Goal: Task Accomplishment & Management: Manage account settings

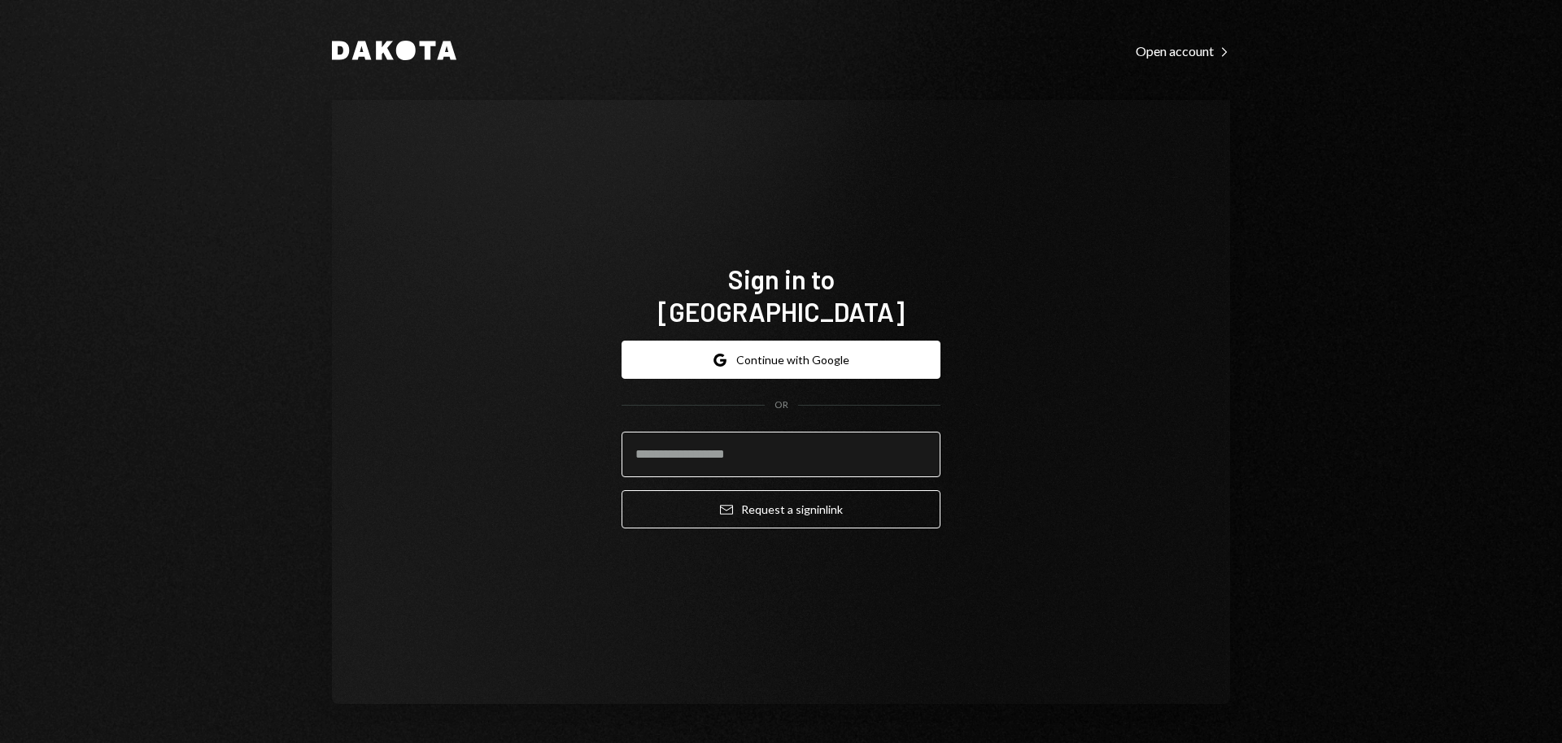
click at [652, 432] on input "email" at bounding box center [780, 455] width 319 height 46
type input "**********"
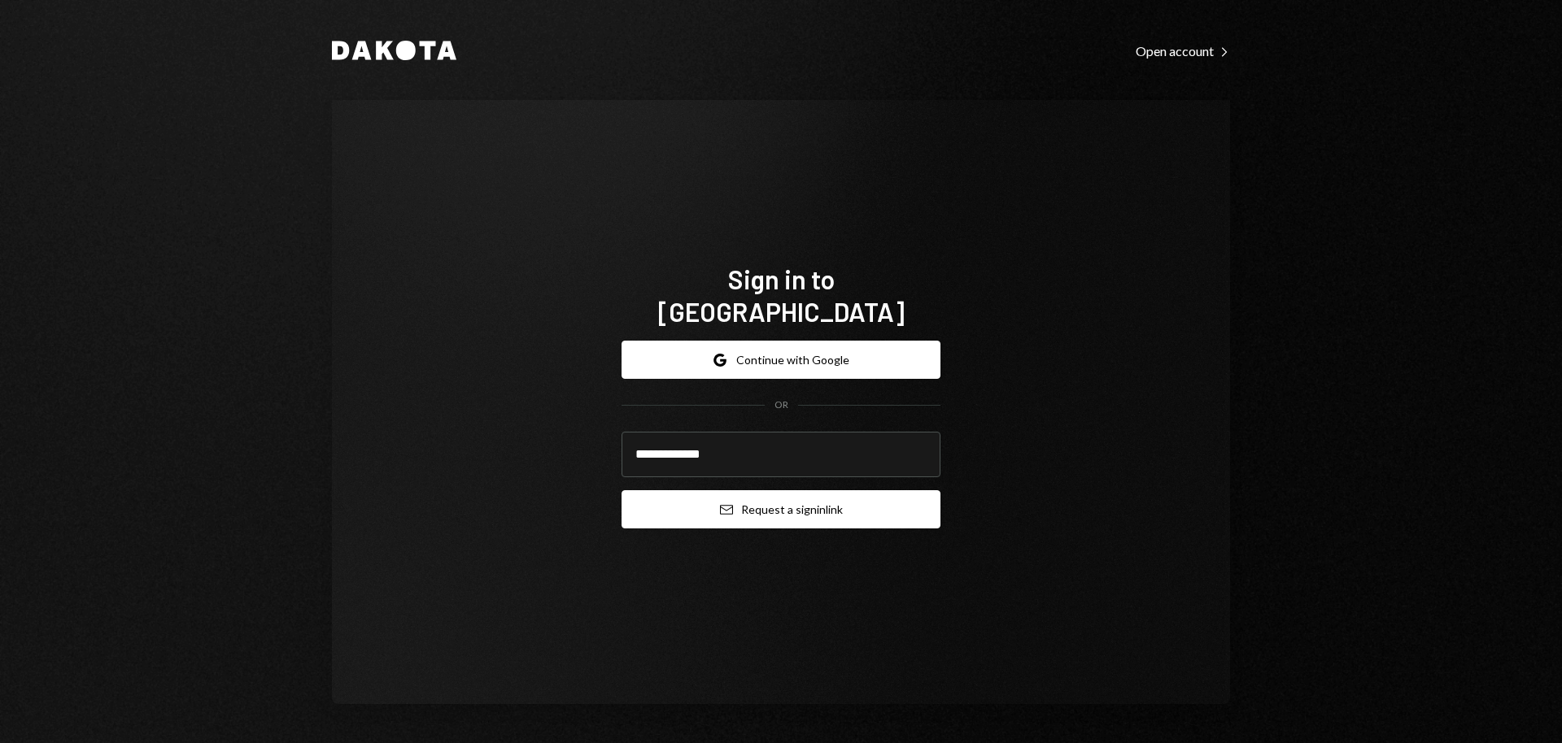
click at [760, 490] on button "Email Request a sign in link" at bounding box center [780, 509] width 319 height 38
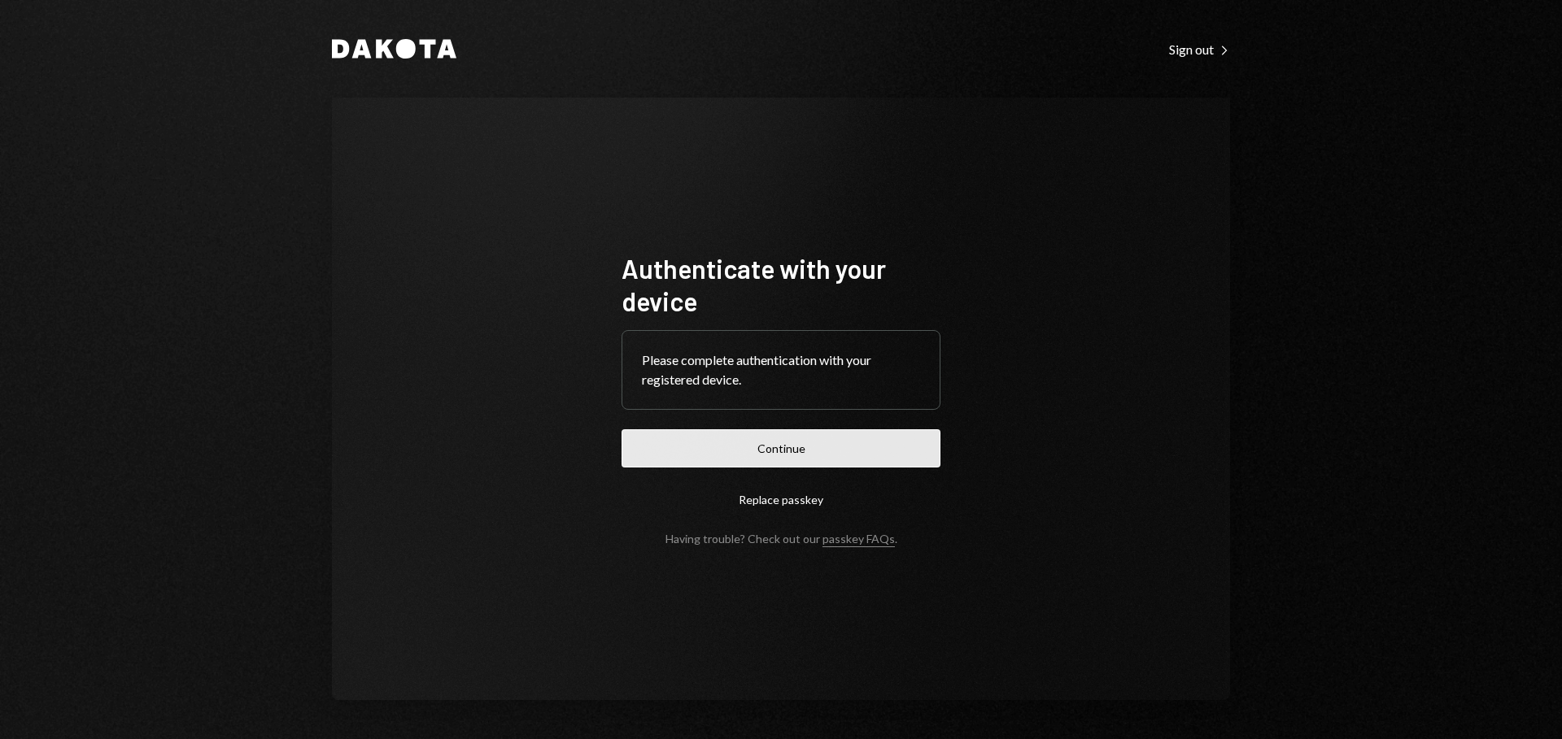
click at [731, 444] on button "Continue" at bounding box center [780, 448] width 319 height 38
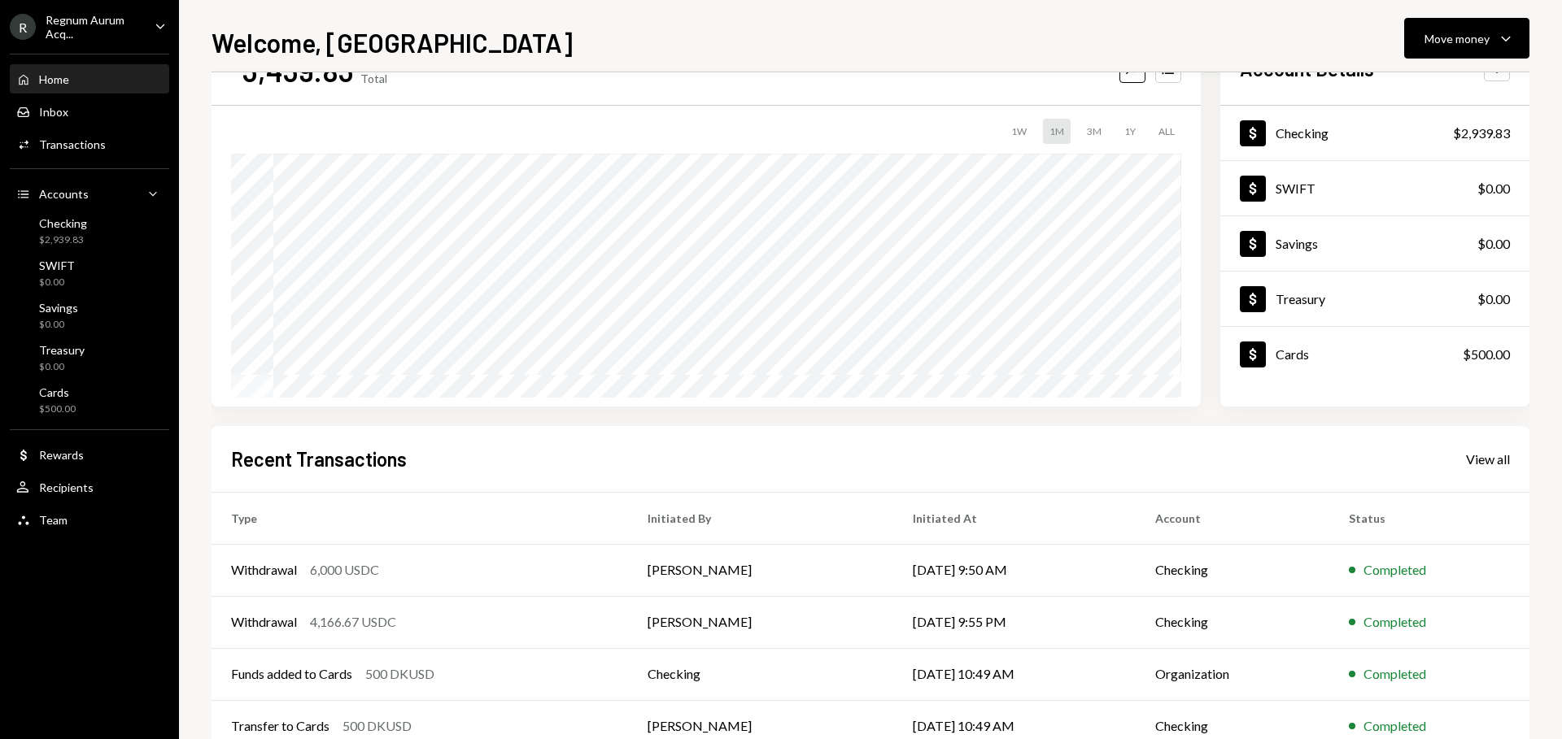
scroll to position [163, 0]
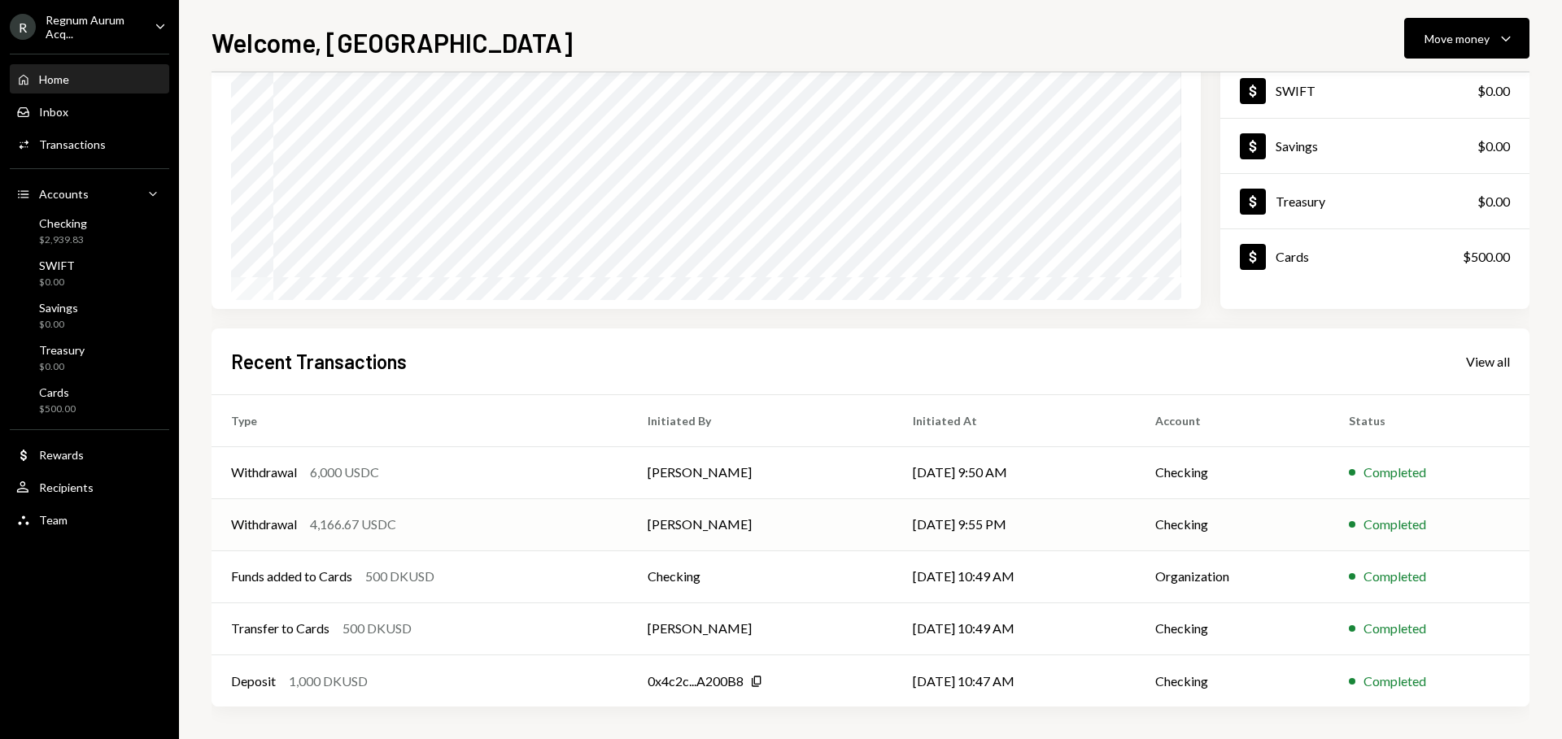
click at [470, 502] on td "Withdrawal 4,166.67 USDC" at bounding box center [419, 525] width 416 height 52
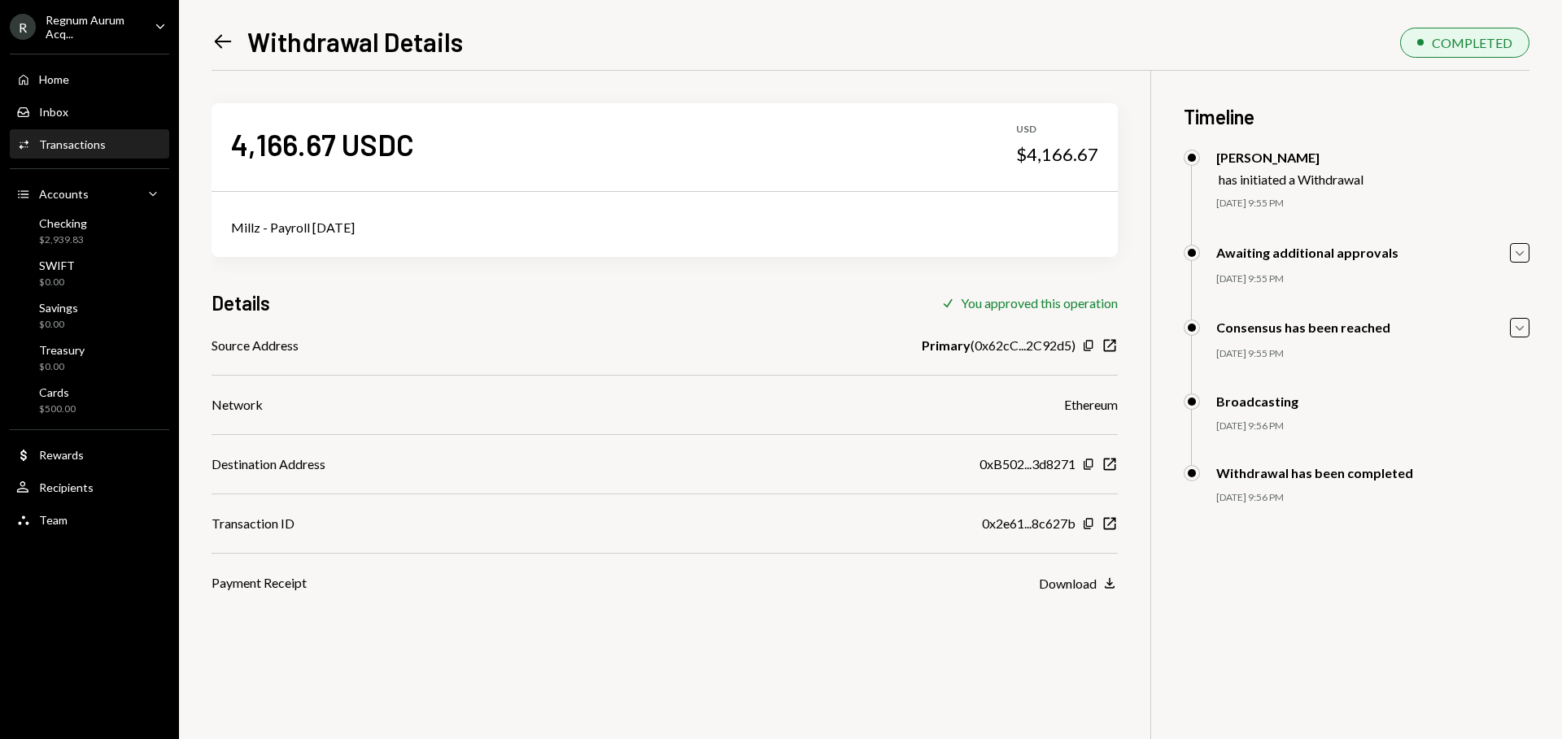
click at [211, 37] on icon "Left Arrow" at bounding box center [222, 41] width 23 height 23
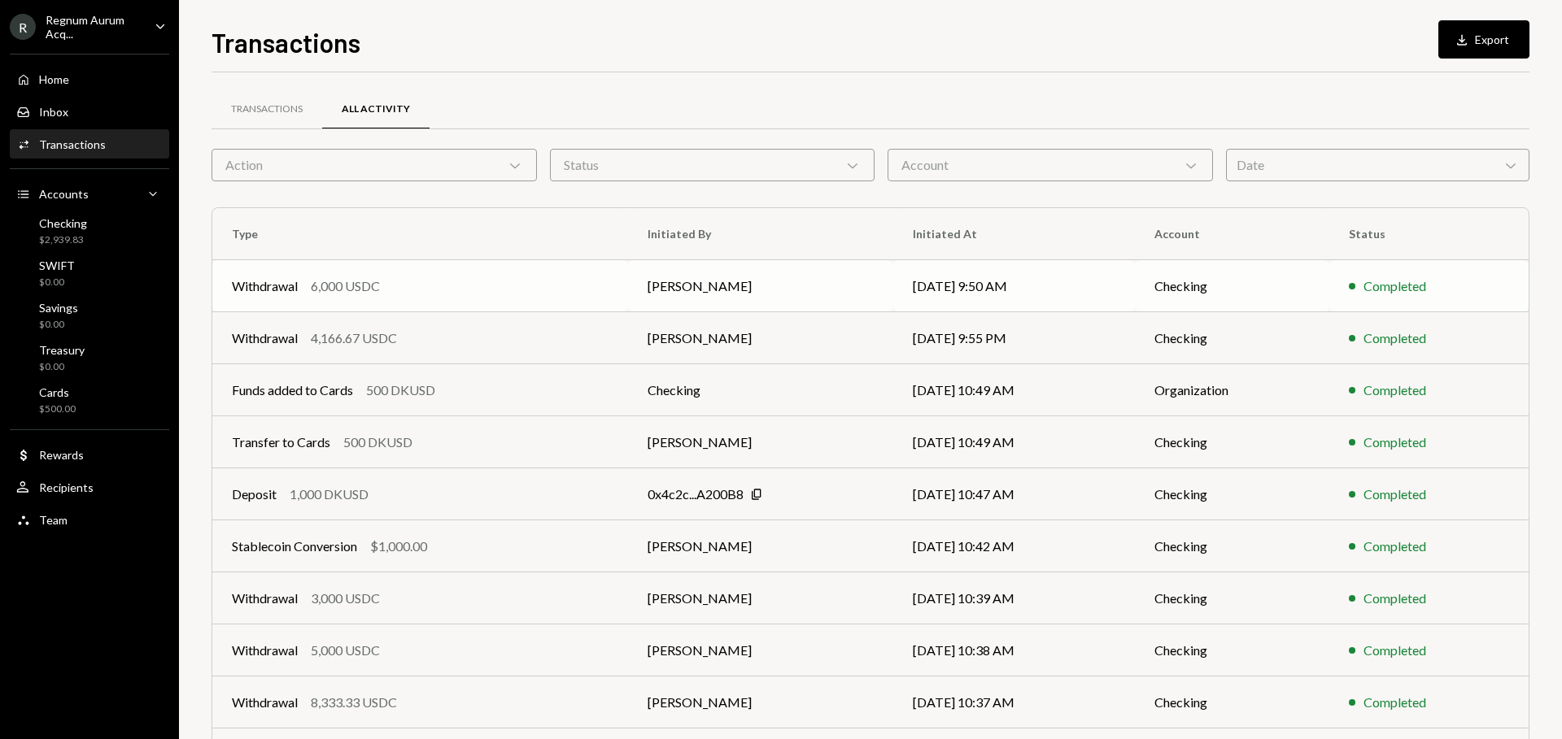
click at [548, 290] on div "Withdrawal 6,000 USDC" at bounding box center [420, 287] width 377 height 20
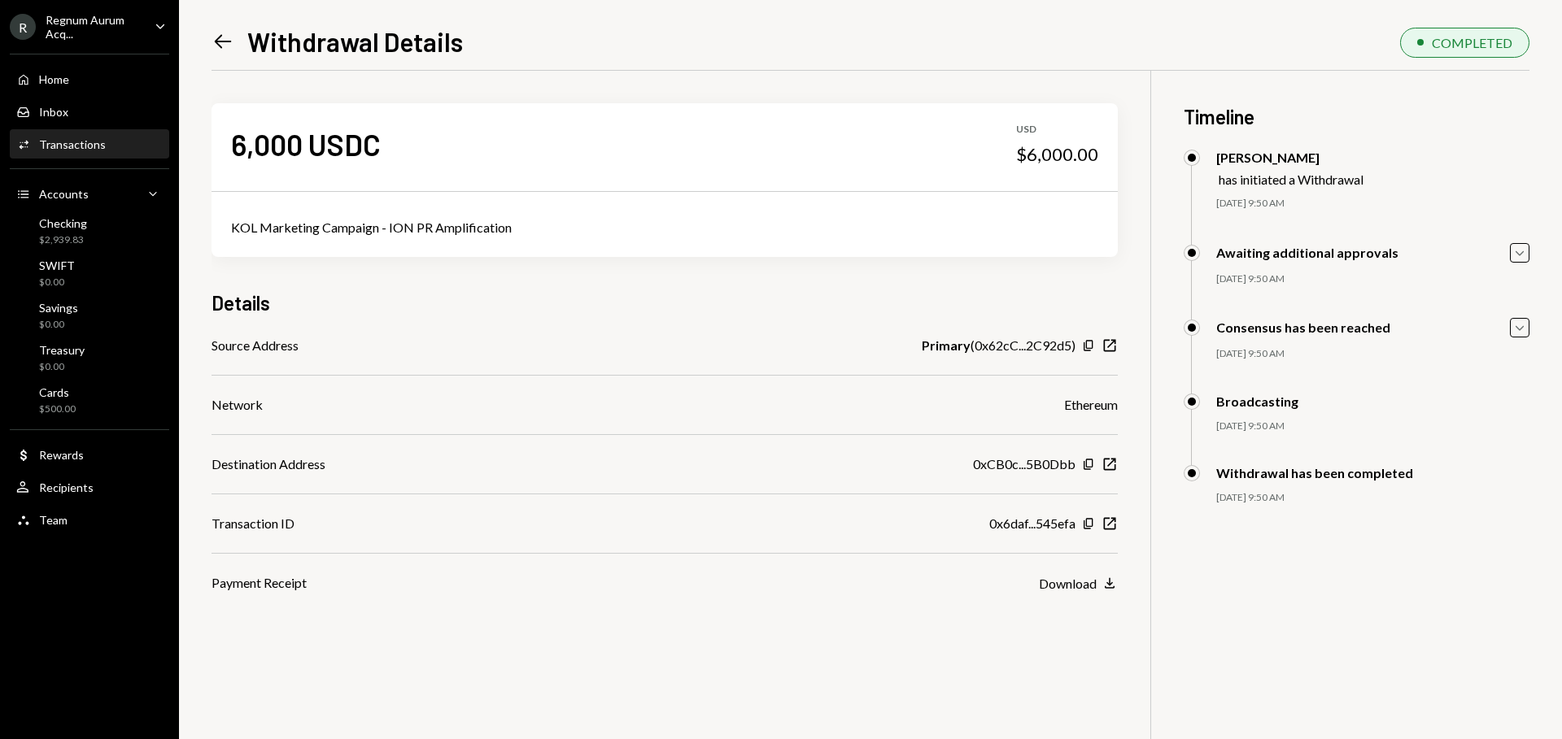
click at [505, 231] on div "KOL Marketing Campaign - ION PR Amplification" at bounding box center [664, 228] width 867 height 20
click at [601, 229] on div "KOL Marketing Campaign - ION PR Amplification" at bounding box center [664, 228] width 867 height 20
click at [50, 76] on div "Home" at bounding box center [54, 79] width 30 height 14
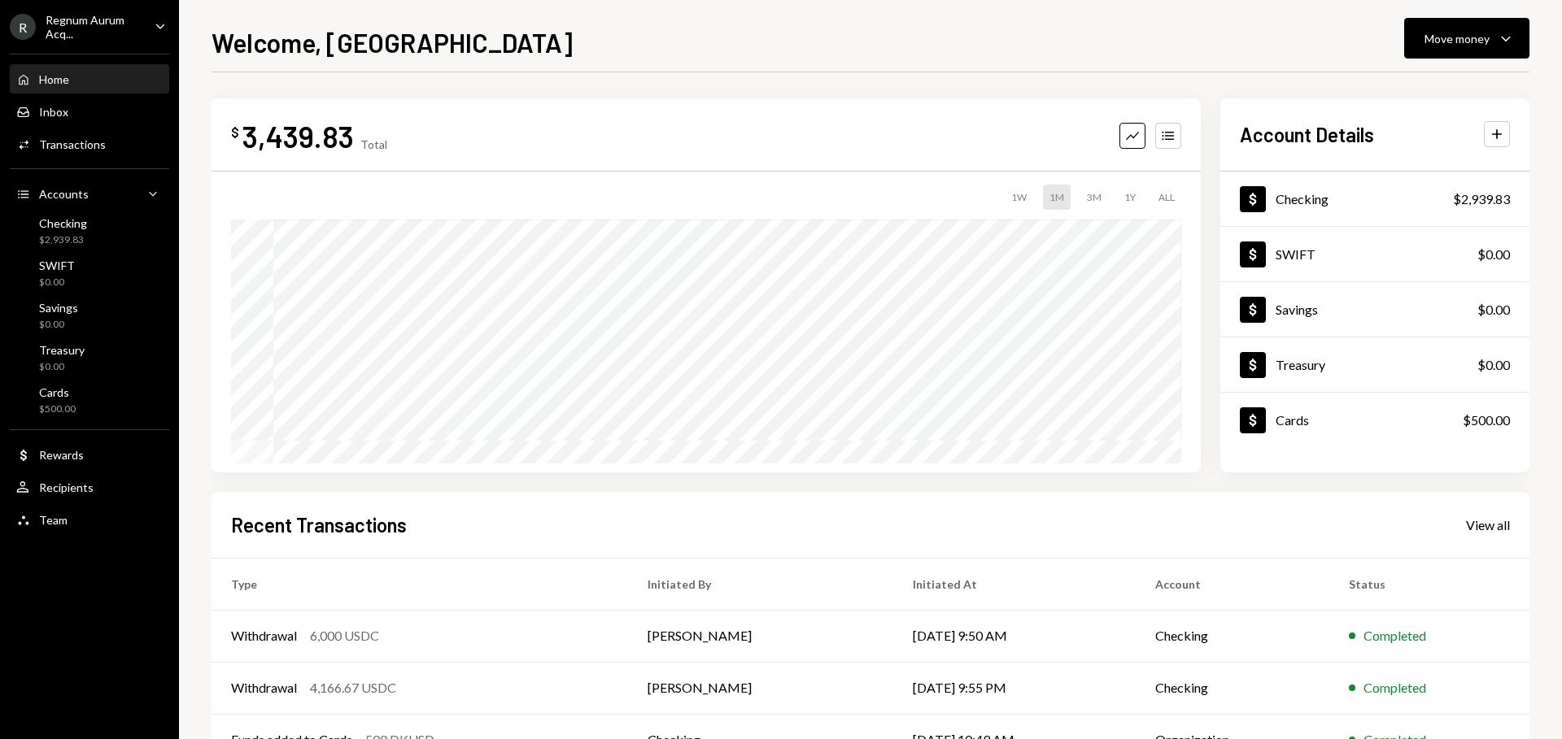
click at [77, 74] on div "Home Home" at bounding box center [89, 79] width 146 height 15
click at [94, 381] on link "Cards $500.00" at bounding box center [89, 400] width 159 height 39
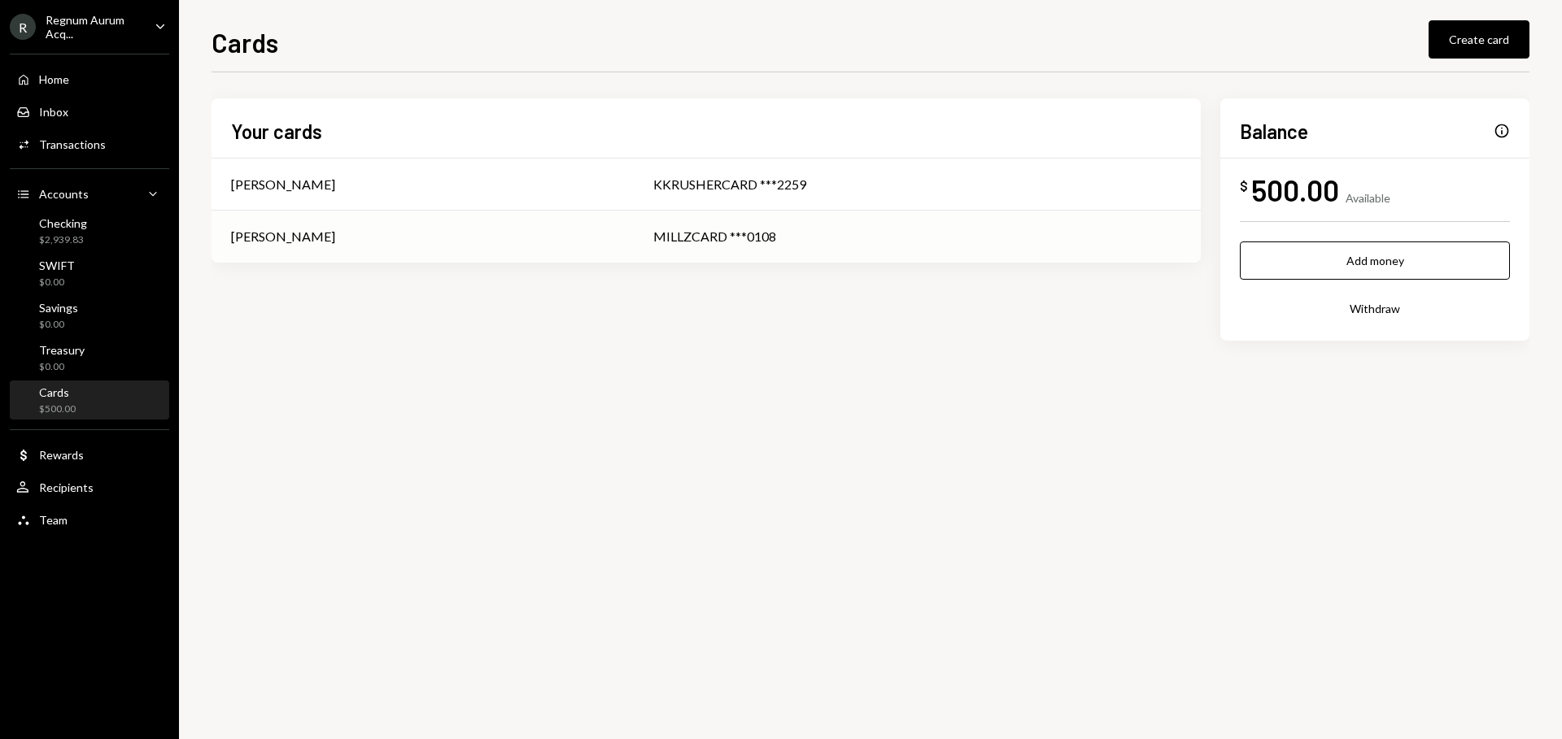
click at [451, 245] on div "[PERSON_NAME]" at bounding box center [422, 237] width 383 height 20
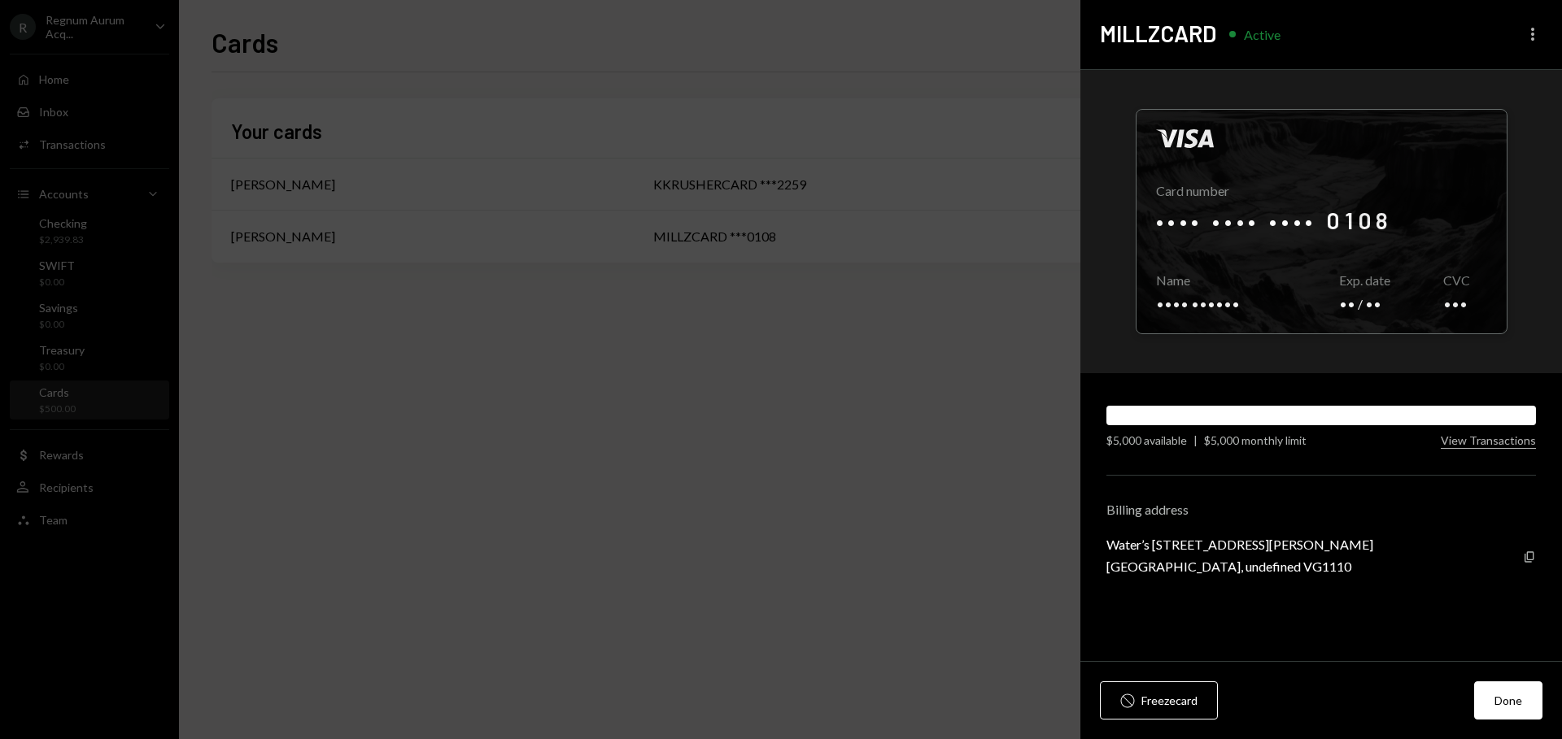
click at [1541, 30] on icon "More" at bounding box center [1533, 34] width 20 height 20
click at [1327, 39] on div "MILLZCARD Active More" at bounding box center [1321, 34] width 482 height 69
drag, startPoint x: 1342, startPoint y: 586, endPoint x: 1118, endPoint y: 526, distance: 231.4
click at [1118, 526] on div "Billing address Water’s Edge Building 1, Wickham’s Cay II, British Virgin Islan…" at bounding box center [1320, 538] width 429 height 72
copy div "Water’s Edge Building 1, Wickham’s Cay II, British Virgin Islands, 6th Floor Ro…"
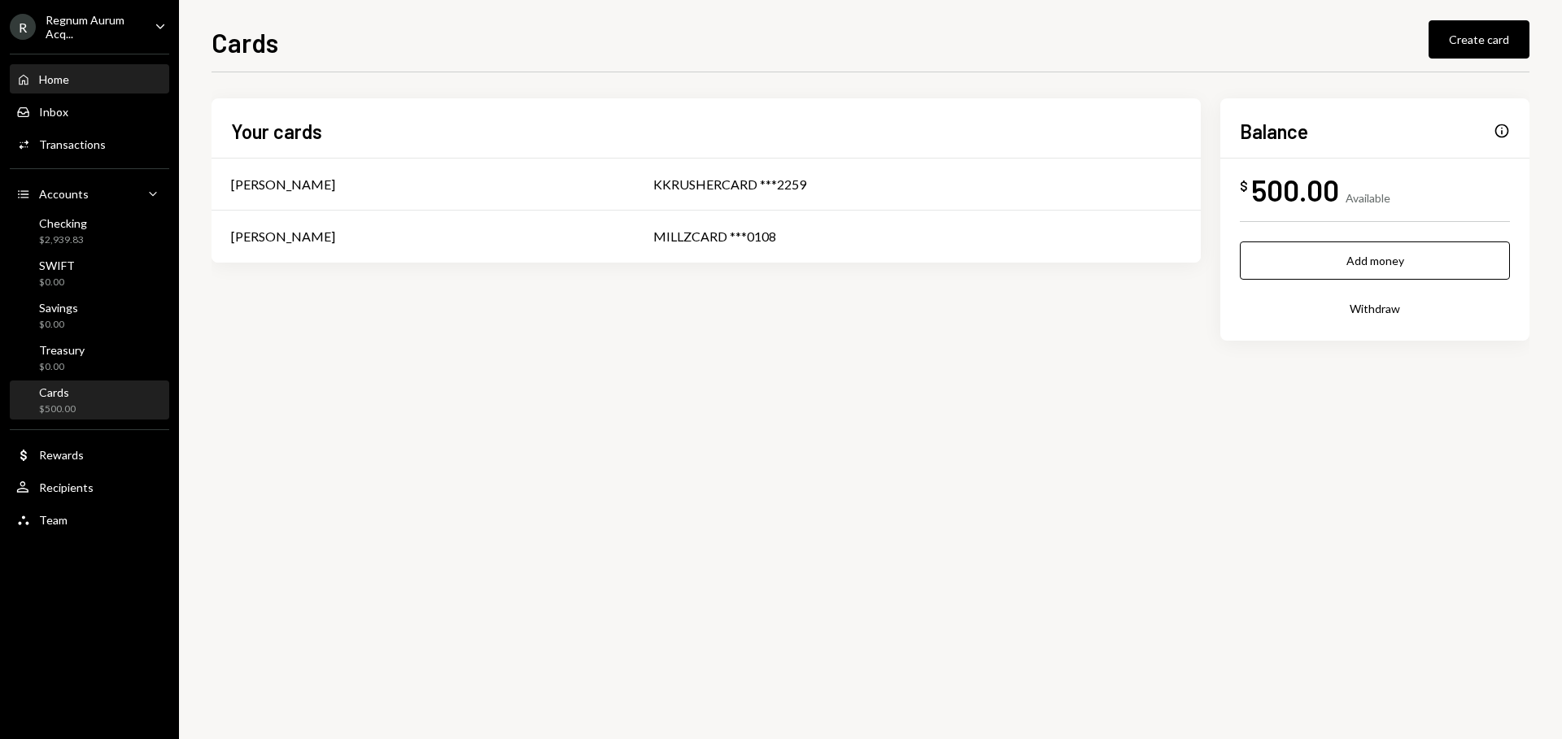
click at [52, 74] on div "Home" at bounding box center [54, 79] width 30 height 14
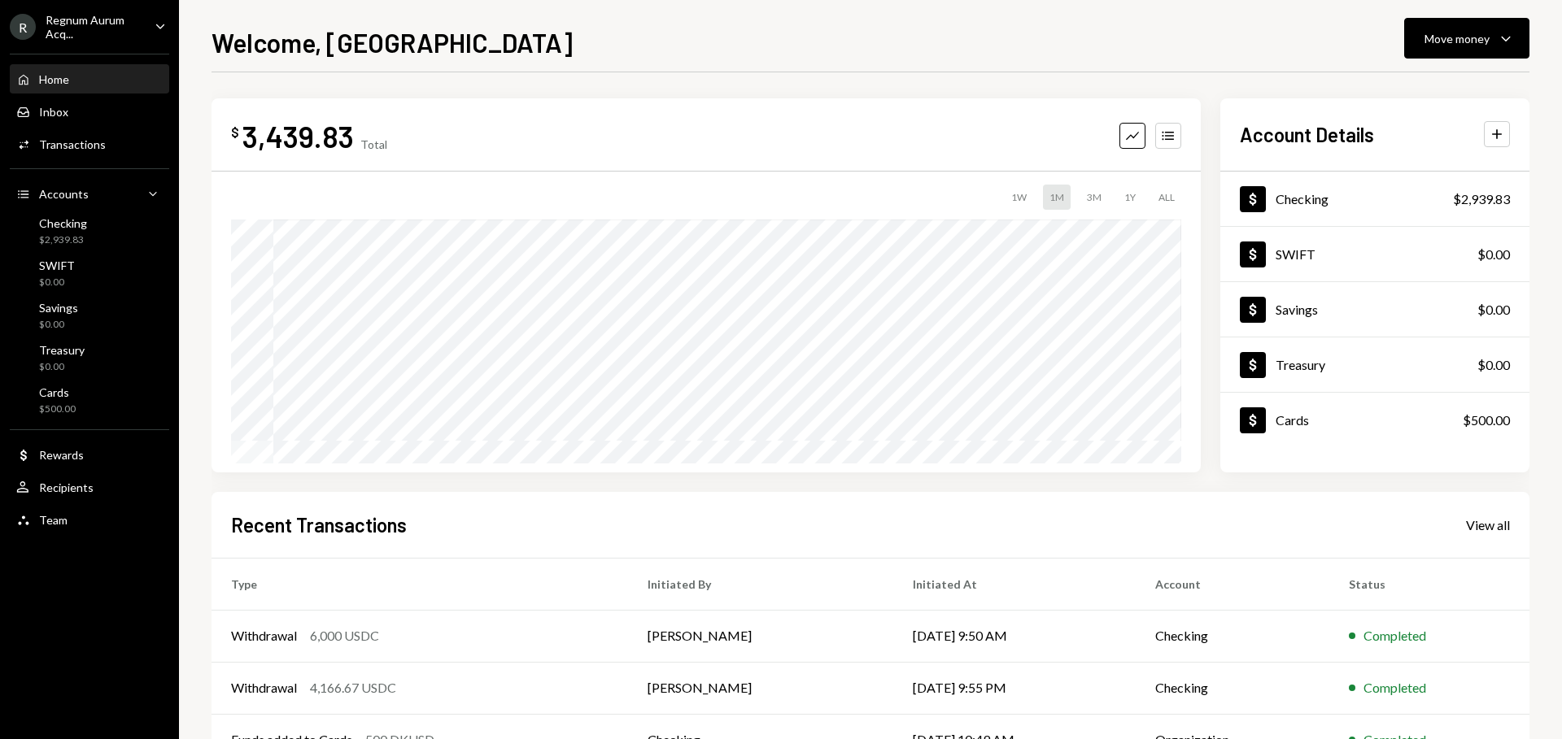
click at [85, 22] on div "Regnum Aurum Acq..." at bounding box center [94, 27] width 96 height 28
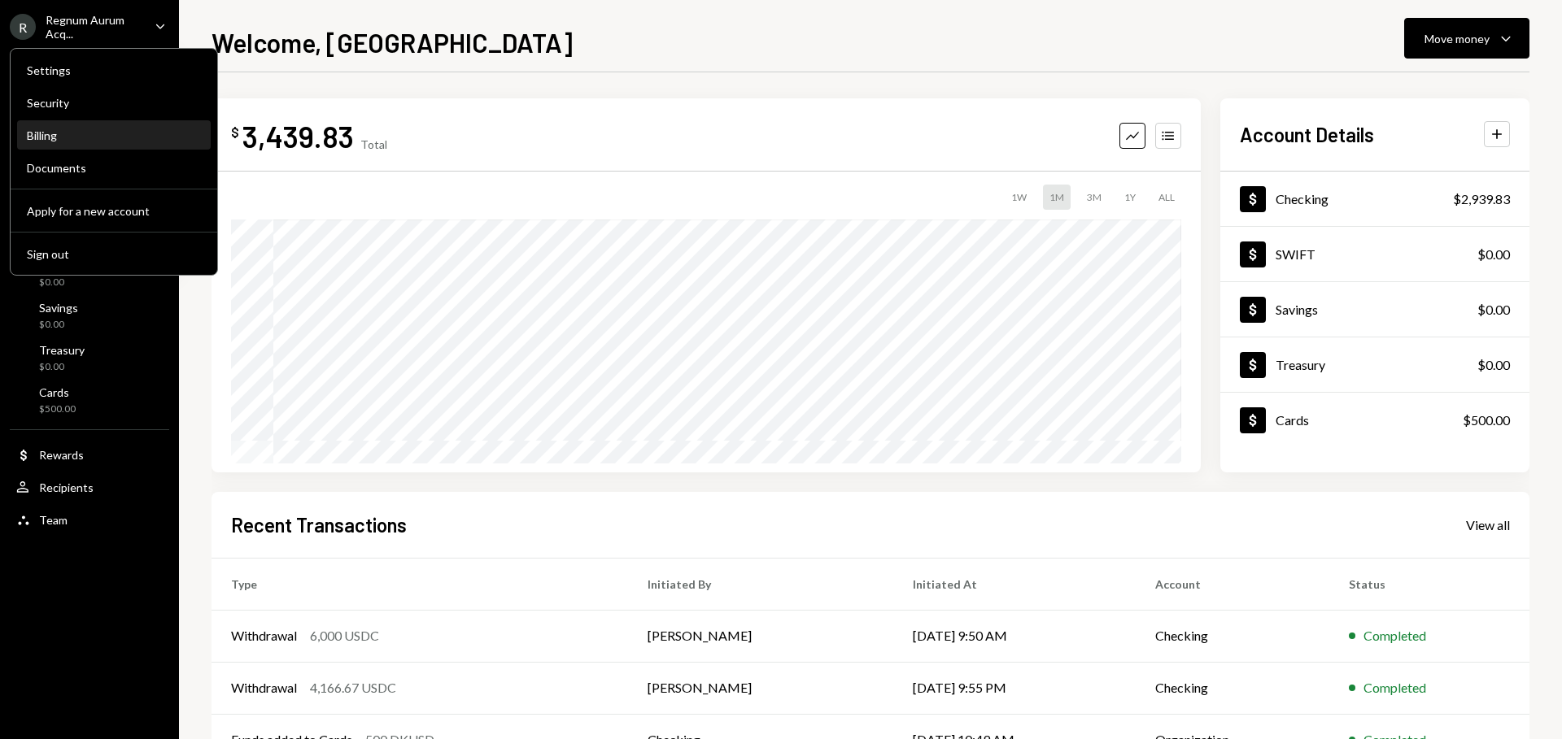
click at [93, 144] on div "Billing" at bounding box center [114, 136] width 174 height 28
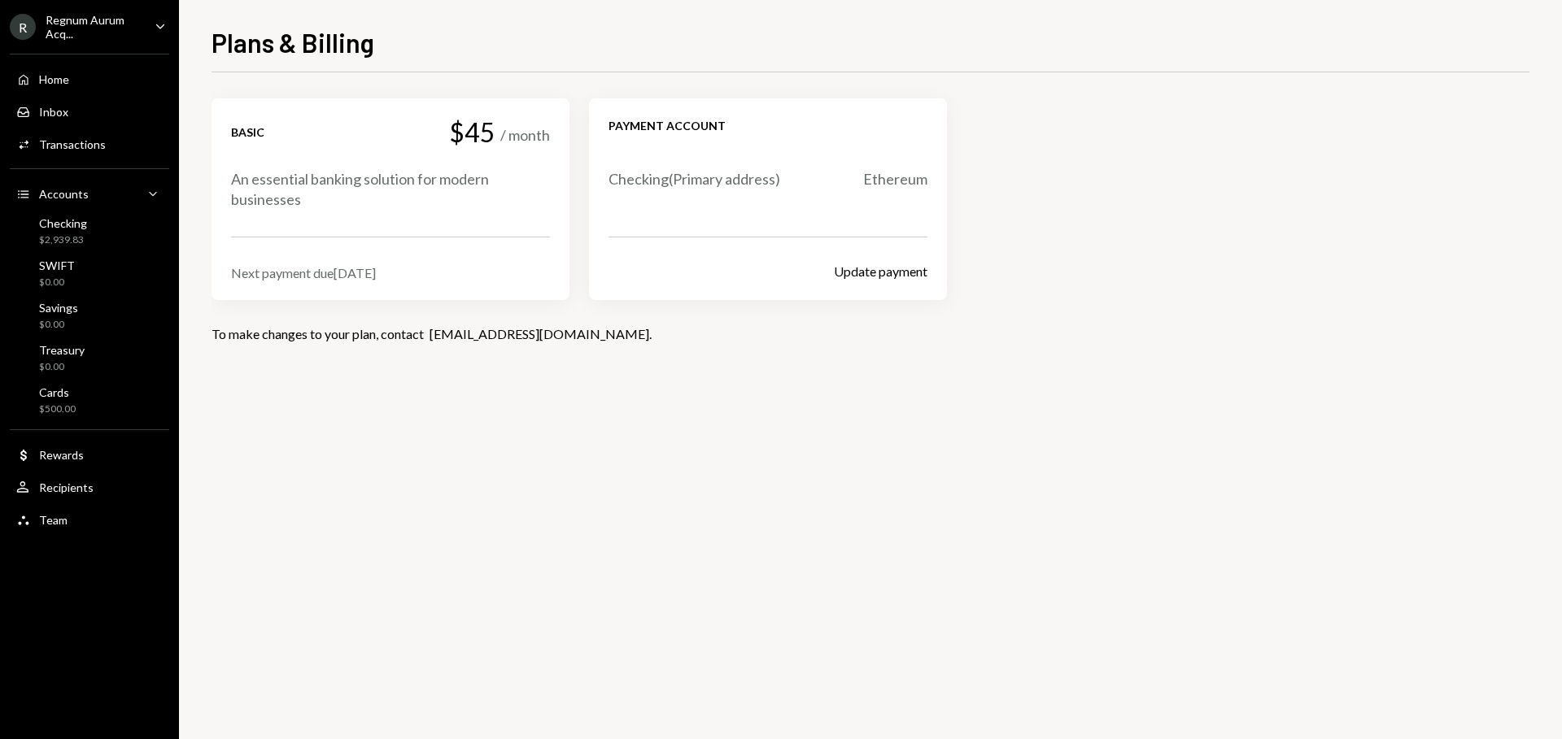
click at [107, 14] on div "Regnum Aurum Acq..." at bounding box center [94, 27] width 96 height 28
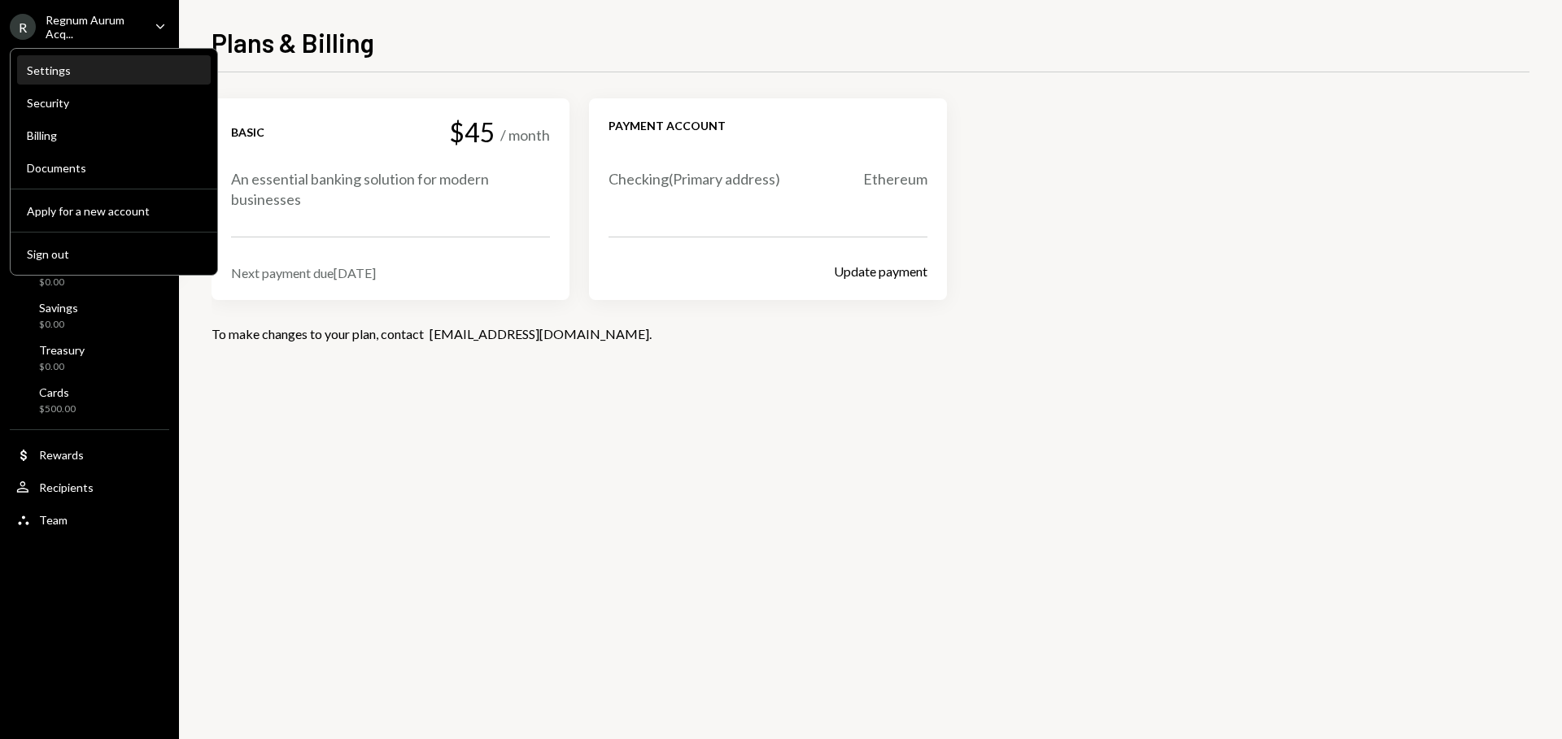
click at [100, 63] on div "Settings" at bounding box center [114, 70] width 174 height 14
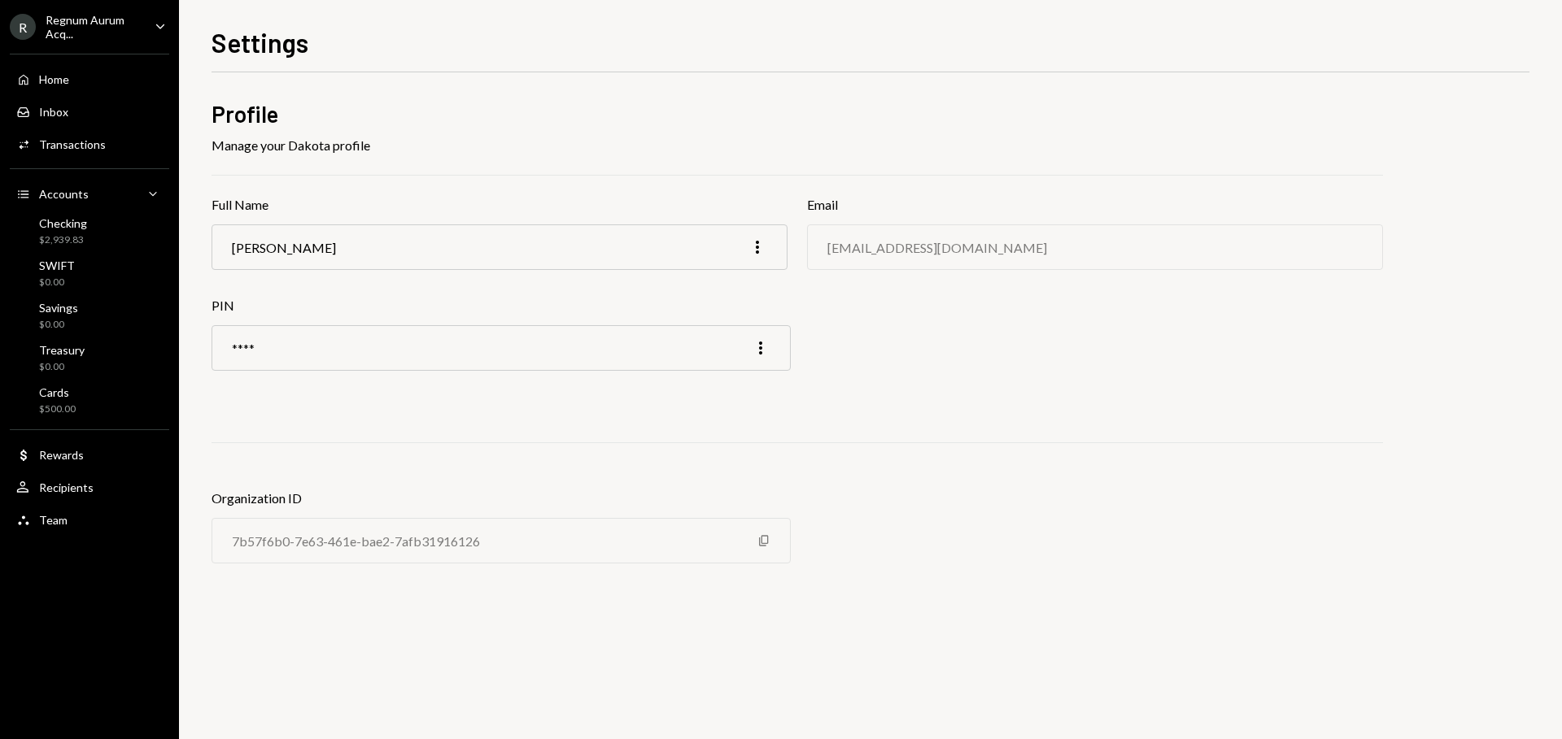
click at [123, 23] on div "Regnum Aurum Acq..." at bounding box center [94, 27] width 96 height 28
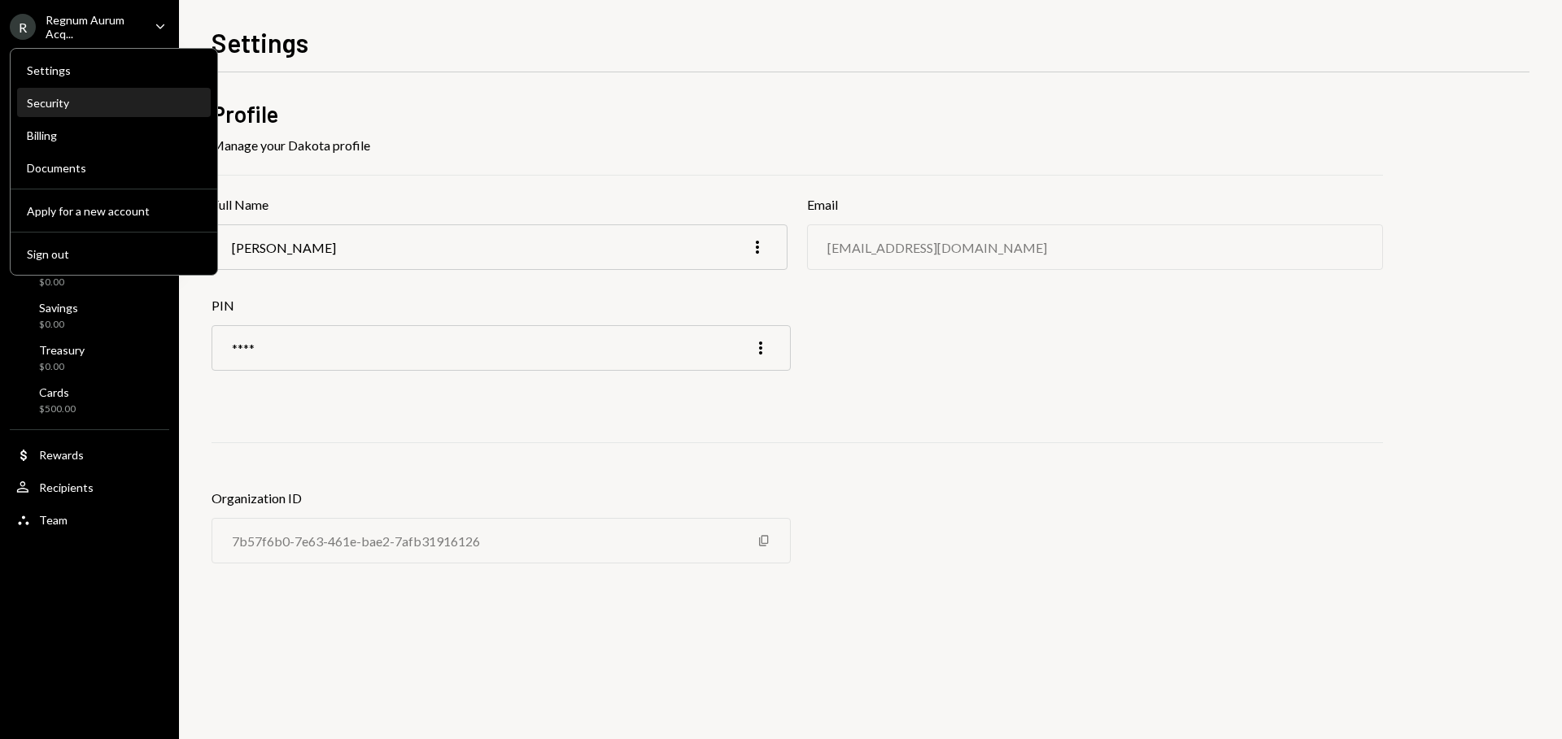
click at [92, 94] on div "Security" at bounding box center [114, 103] width 174 height 28
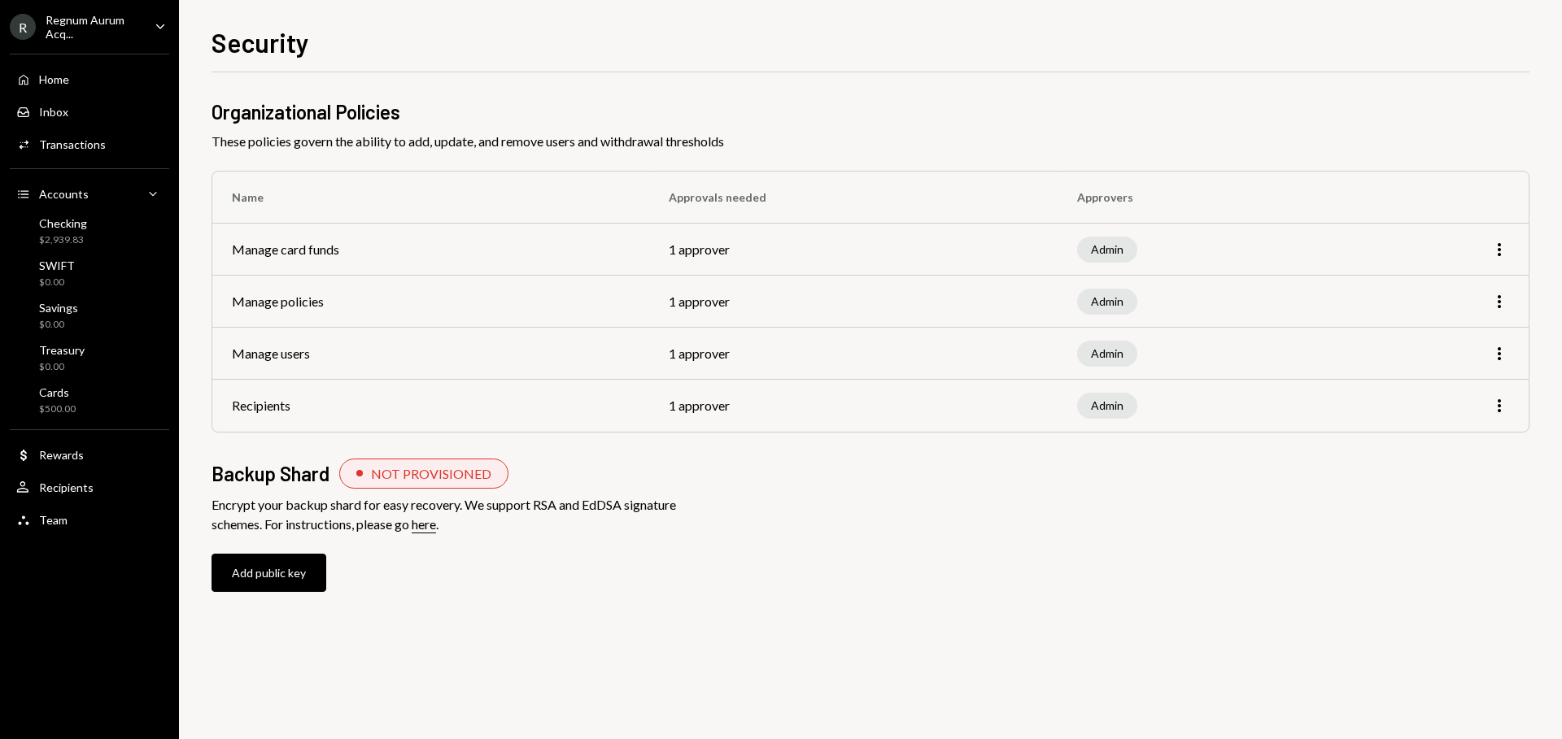
click at [155, 32] on icon "Caret Down" at bounding box center [160, 26] width 18 height 18
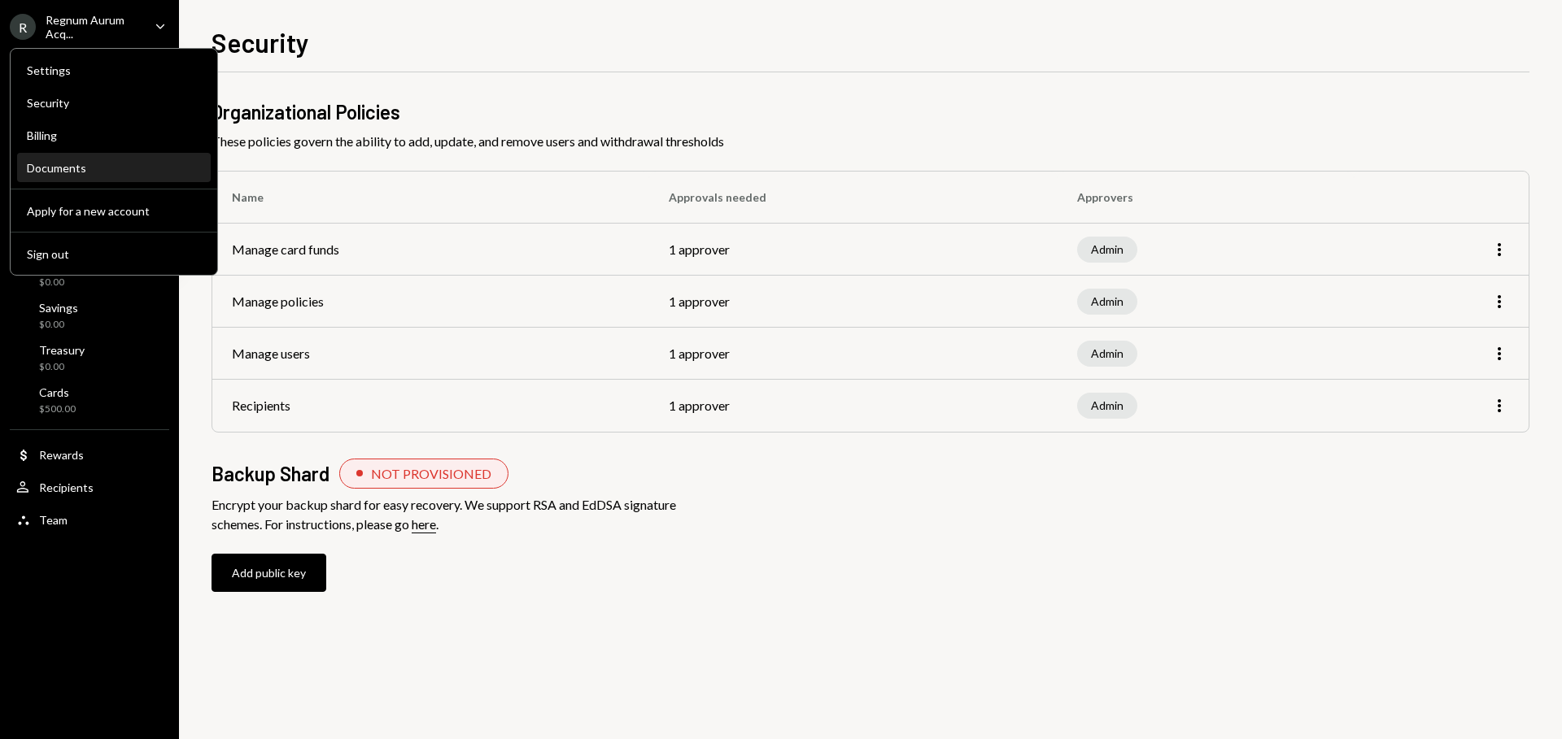
click at [176, 171] on div "Documents" at bounding box center [114, 168] width 174 height 14
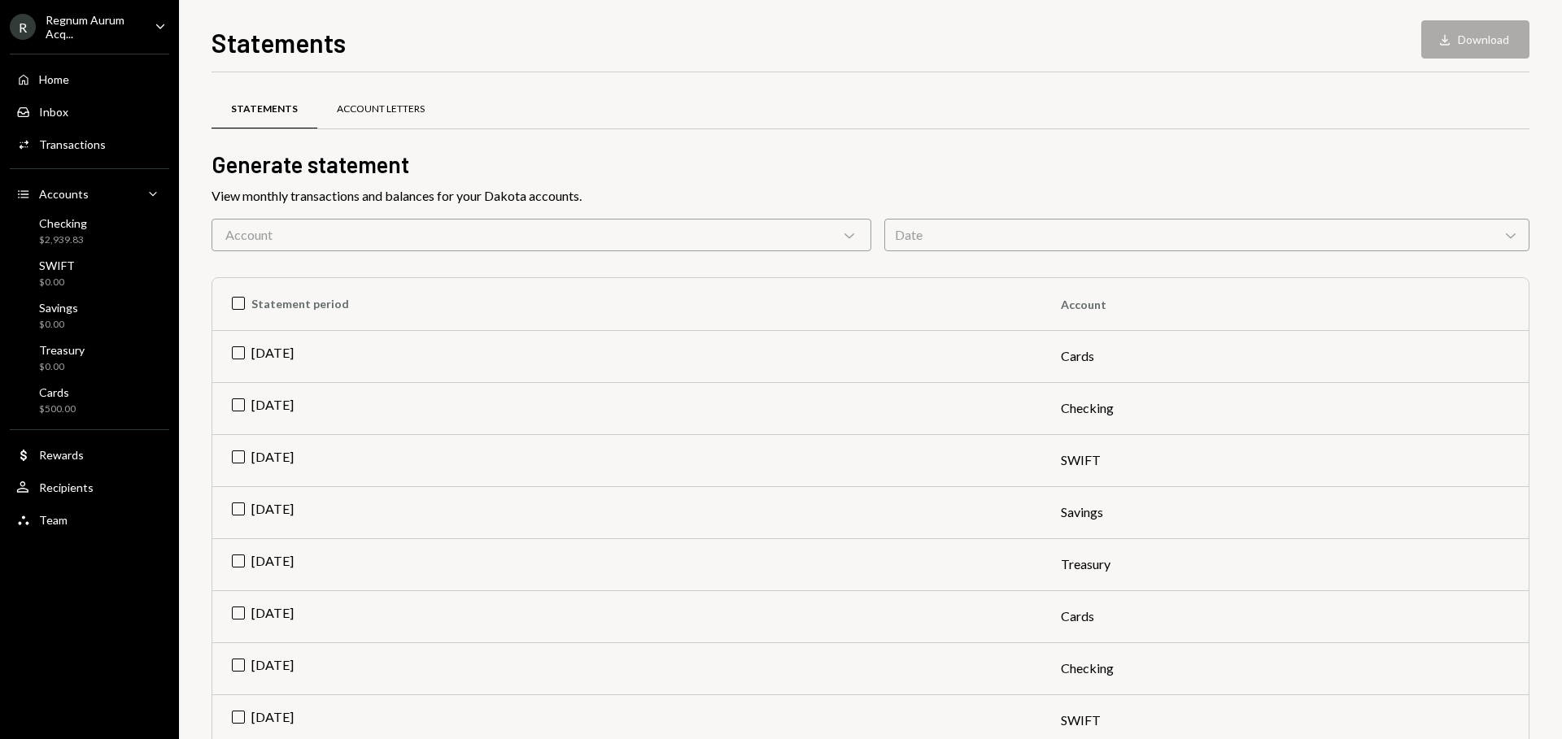
click at [387, 111] on div "Account Letters" at bounding box center [381, 109] width 88 height 14
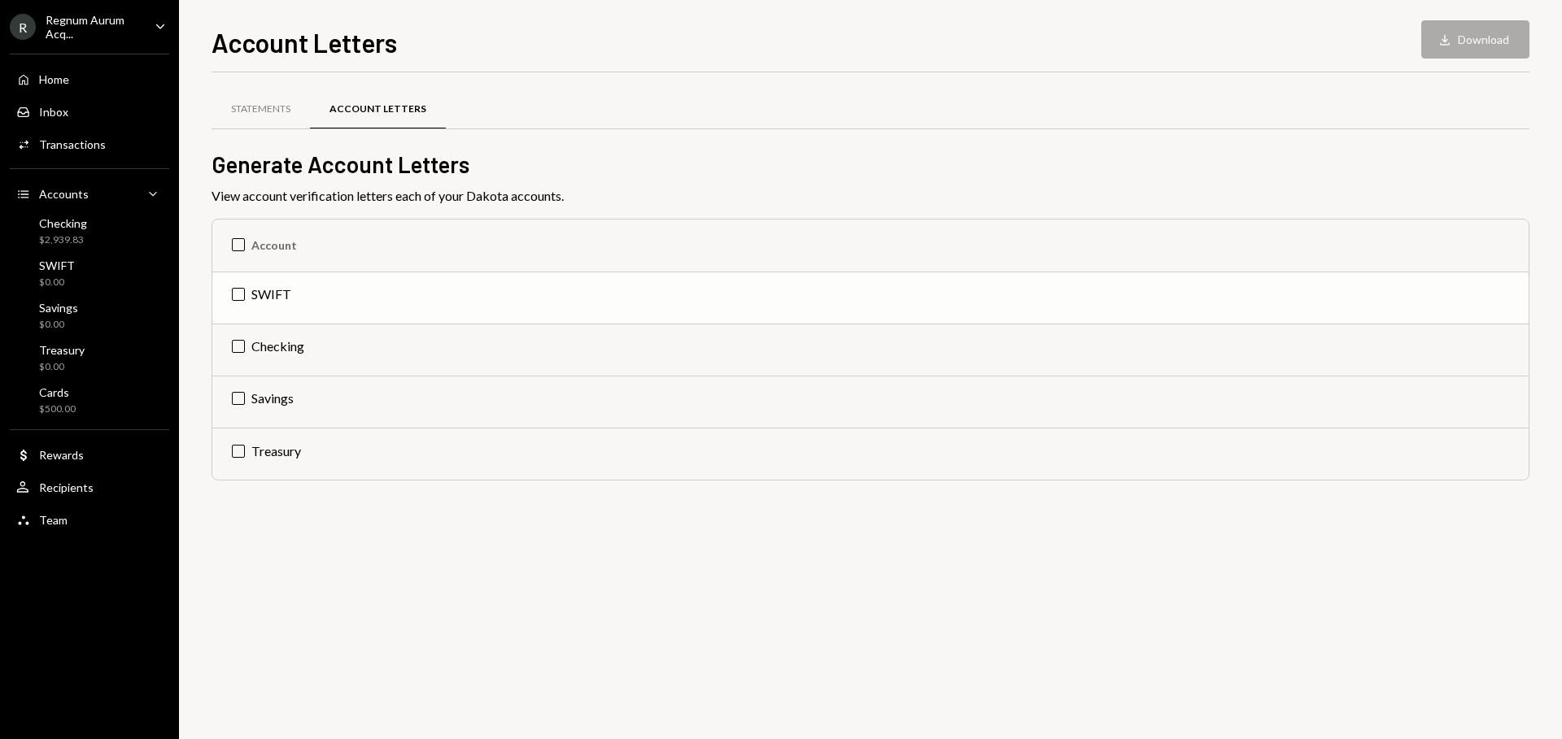
click at [271, 296] on td "SWIFT" at bounding box center [870, 298] width 1316 height 52
click at [277, 106] on div "Statements" at bounding box center [260, 109] width 59 height 14
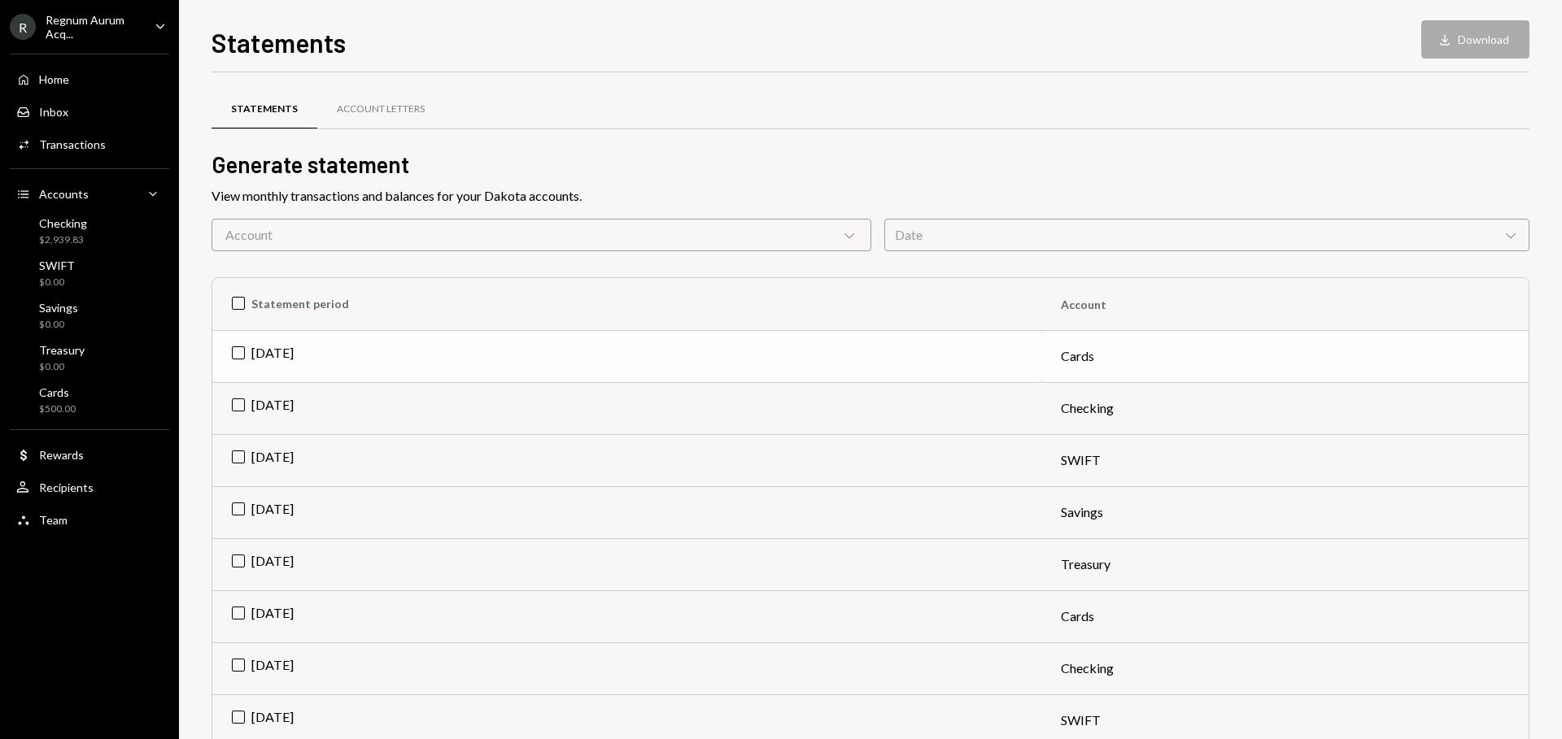
click at [242, 354] on td "[DATE]" at bounding box center [626, 356] width 829 height 52
click at [1494, 60] on div "Statements Download Download Statements Account Letters Generate statement View…" at bounding box center [870, 381] width 1318 height 717
click at [970, 426] on td "[DATE]" at bounding box center [626, 408] width 829 height 52
click at [944, 376] on td "Check [DATE]" at bounding box center [626, 356] width 829 height 52
click at [1457, 39] on button "Download Download" at bounding box center [1475, 39] width 108 height 38
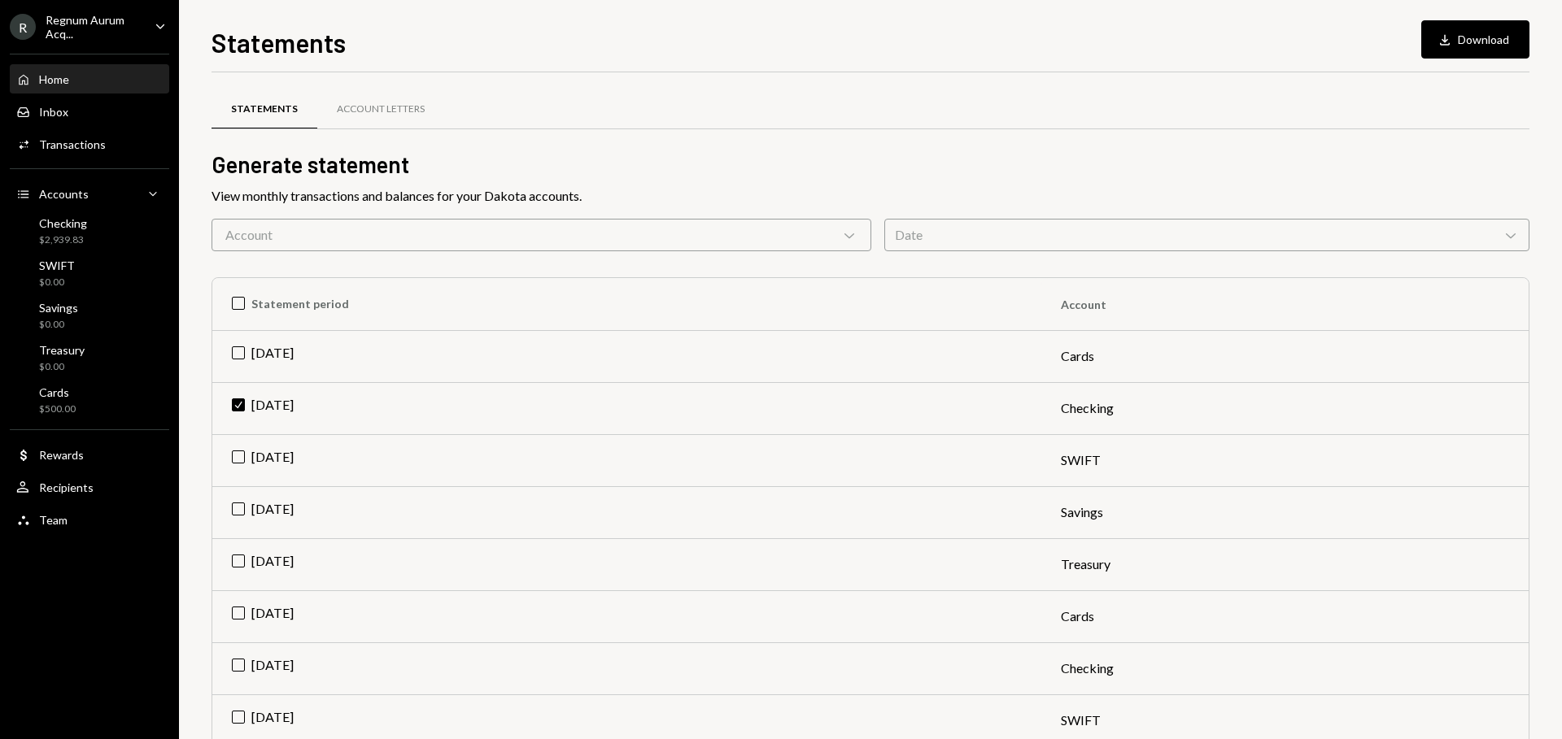
click at [87, 81] on div "Home Home" at bounding box center [89, 79] width 146 height 15
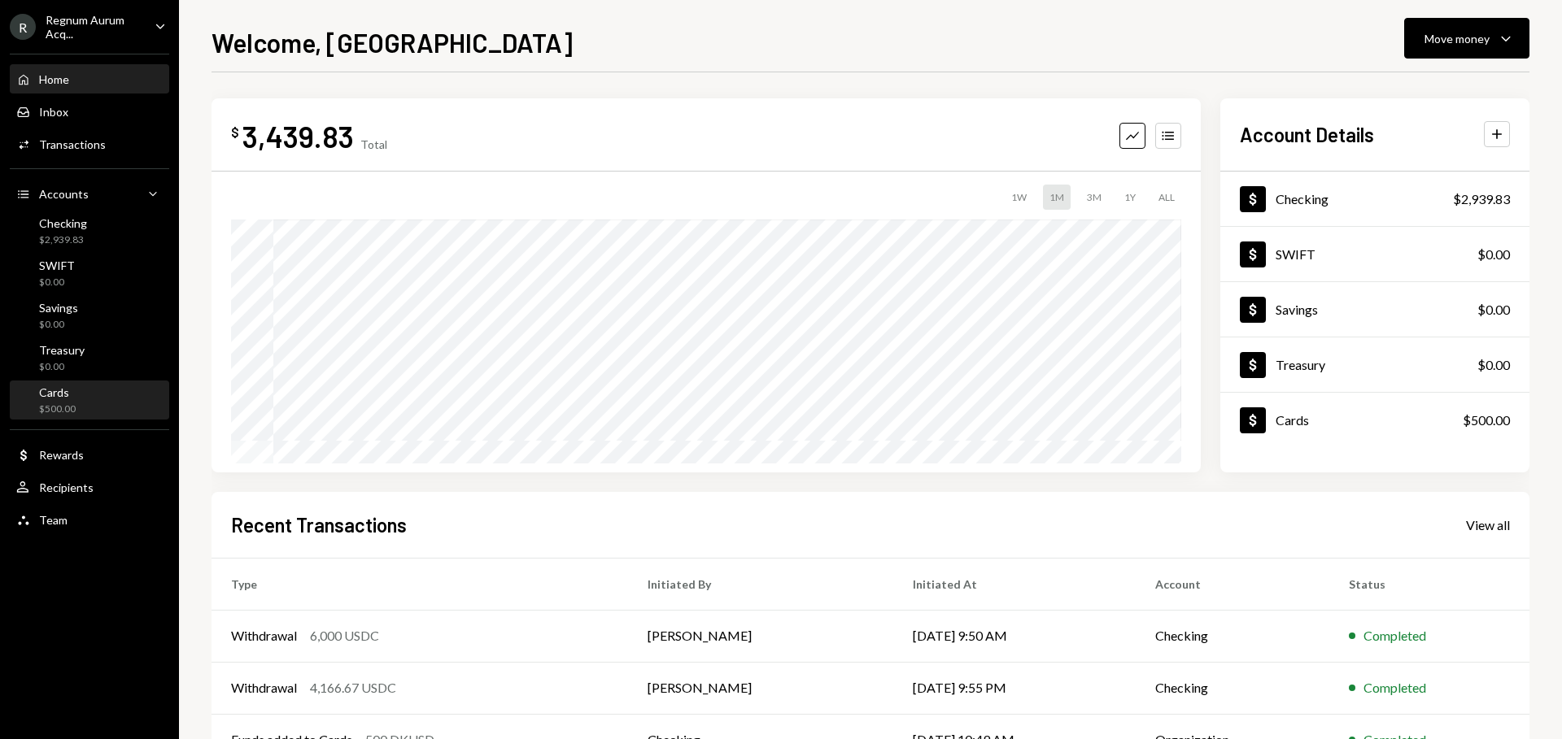
click at [60, 390] on div "Cards" at bounding box center [57, 393] width 37 height 14
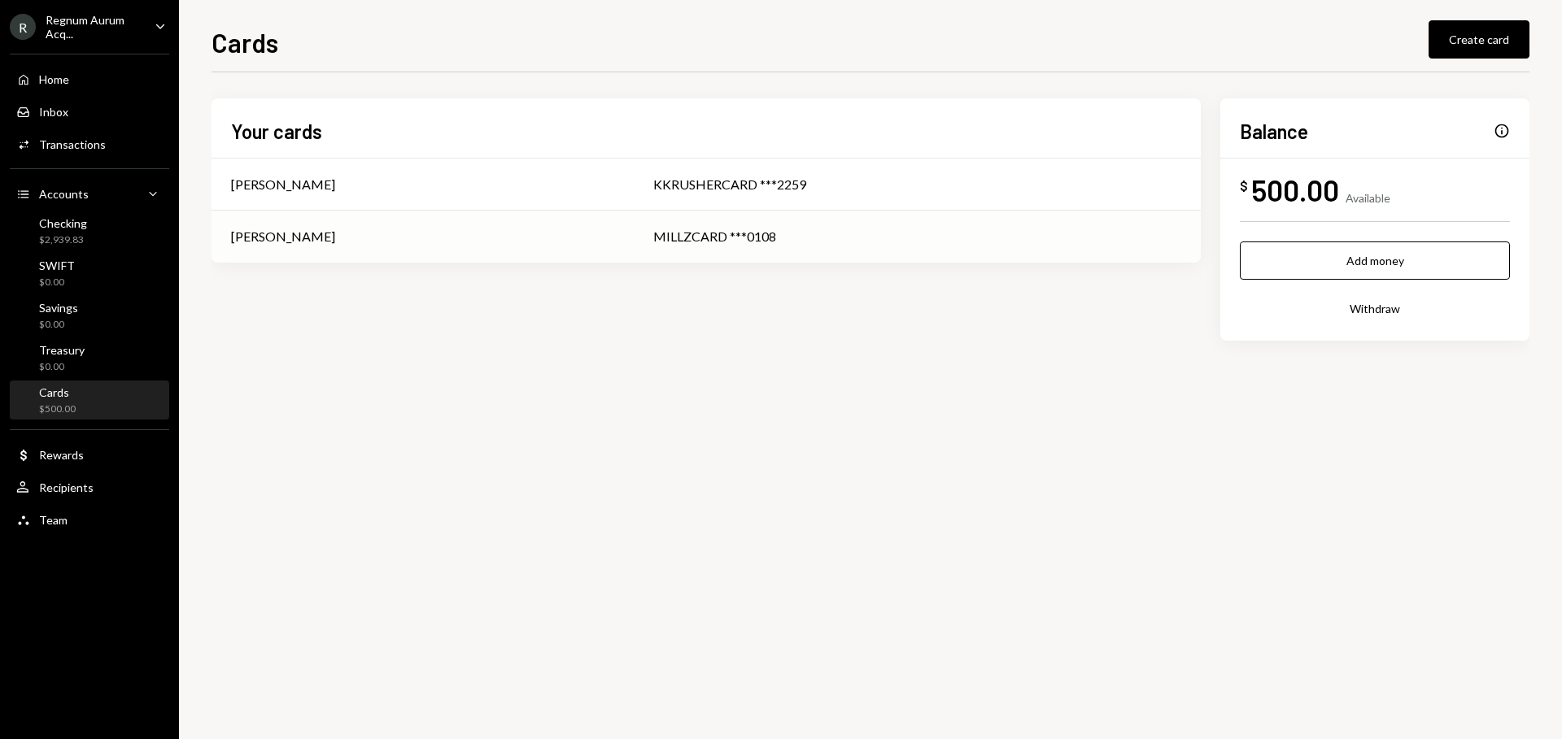
click at [747, 239] on div "MILLZCARD ***0108" at bounding box center [917, 237] width 528 height 20
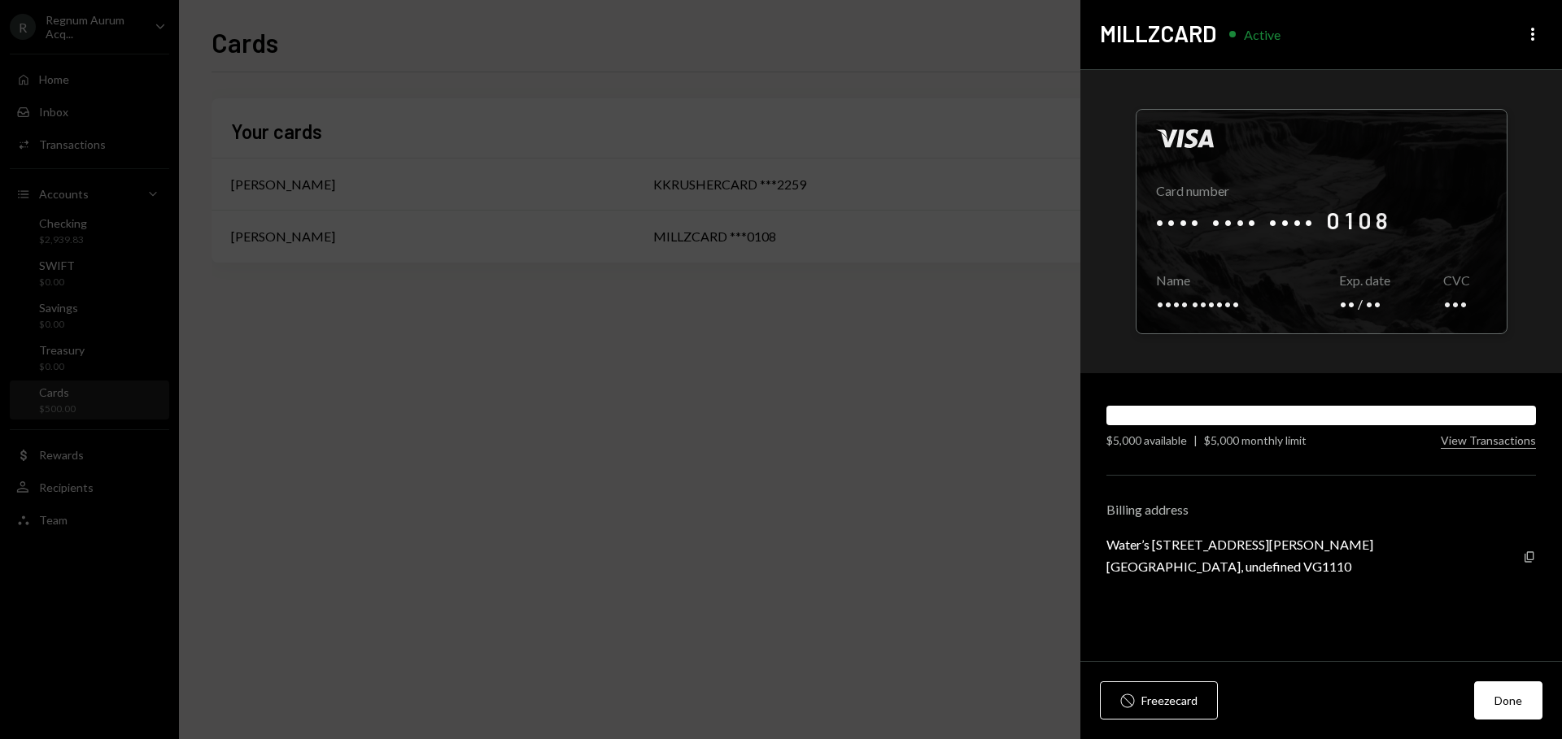
drag, startPoint x: 1284, startPoint y: 581, endPoint x: 1335, endPoint y: 582, distance: 50.5
click at [1335, 574] on div "[GEOGRAPHIC_DATA], undefined VG1110" at bounding box center [1239, 566] width 267 height 15
click at [1318, 574] on div "[GEOGRAPHIC_DATA], undefined VG1110" at bounding box center [1239, 566] width 267 height 15
copy div "VG1110"
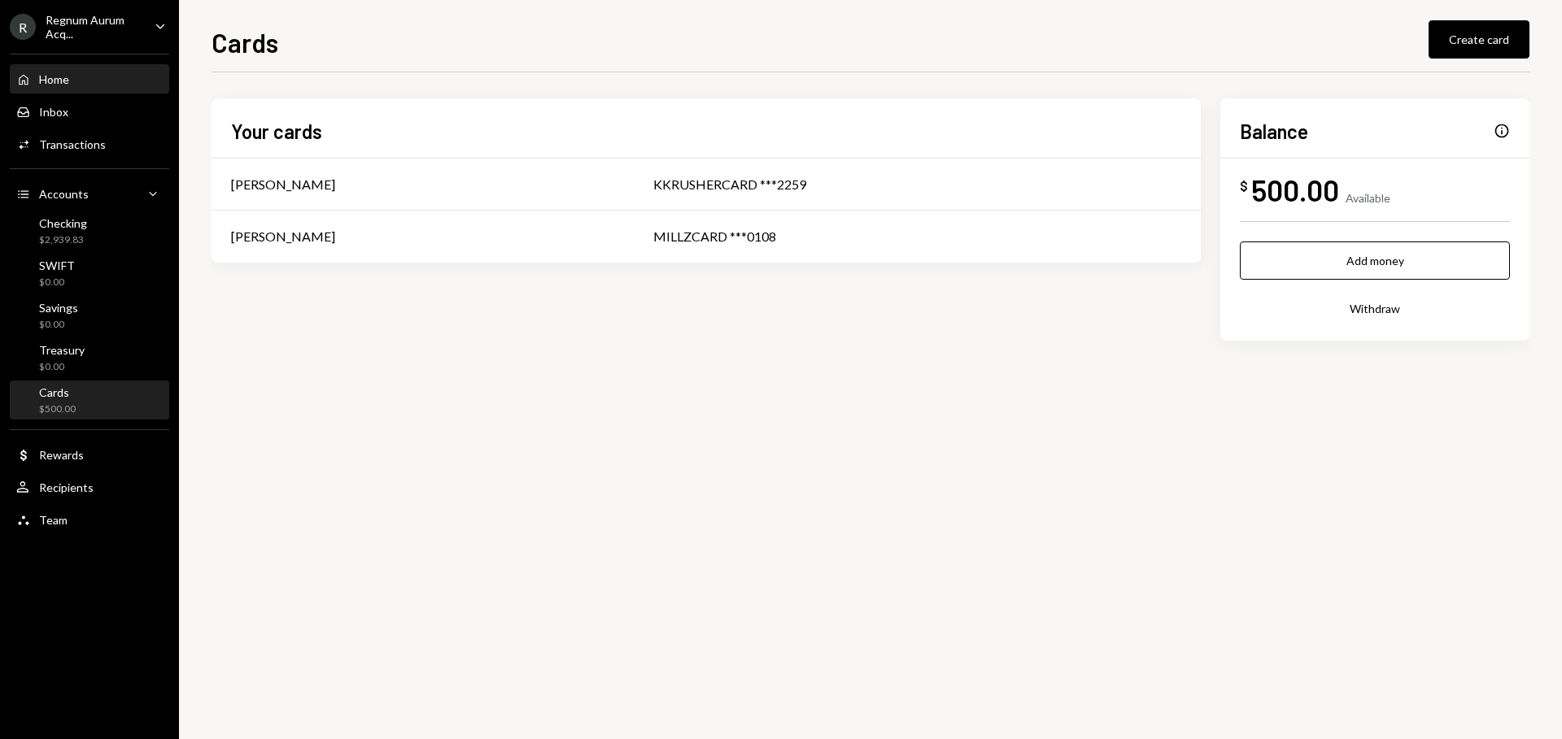
click at [79, 82] on div "Home Home" at bounding box center [89, 79] width 146 height 15
